Goal: Book appointment/travel/reservation

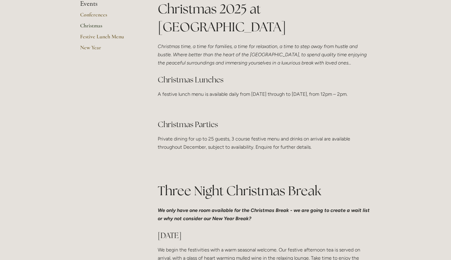
scroll to position [5, 0]
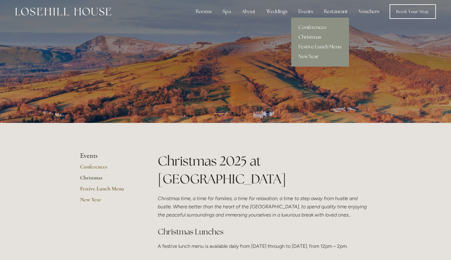
click at [308, 33] on link "Christmas" at bounding box center [320, 37] width 58 height 10
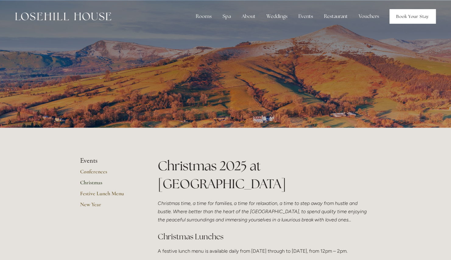
click at [413, 12] on link "Book Your Stay" at bounding box center [412, 16] width 46 height 15
